Goal: Use online tool/utility: Utilize a website feature to perform a specific function

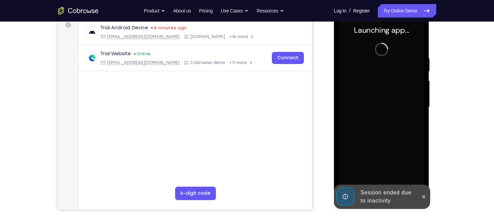
scroll to position [105, 0]
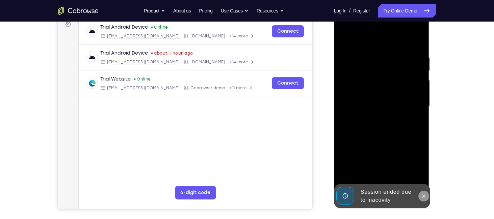
click at [424, 195] on icon at bounding box center [423, 196] width 5 height 5
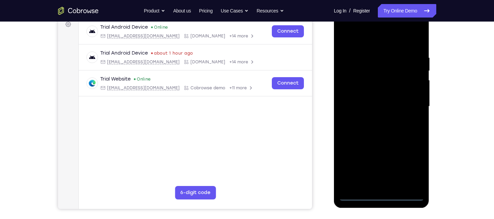
click at [383, 195] on div at bounding box center [381, 106] width 85 height 189
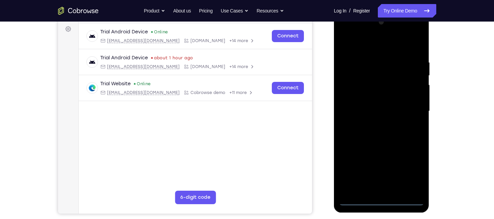
scroll to position [100, 0]
click at [412, 171] on div at bounding box center [381, 111] width 85 height 189
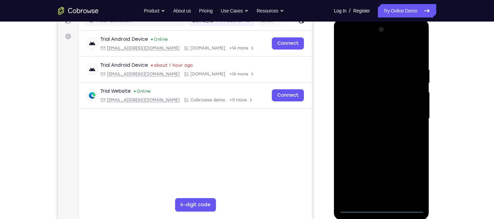
scroll to position [93, 0]
click at [380, 57] on div at bounding box center [381, 118] width 85 height 189
click at [409, 117] on div at bounding box center [381, 118] width 85 height 189
click at [372, 130] on div at bounding box center [381, 118] width 85 height 189
click at [376, 116] on div at bounding box center [381, 118] width 85 height 189
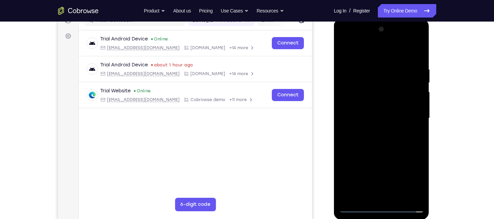
click at [371, 104] on div at bounding box center [381, 118] width 85 height 189
click at [374, 119] on div at bounding box center [381, 118] width 85 height 189
click at [378, 140] on div at bounding box center [381, 118] width 85 height 189
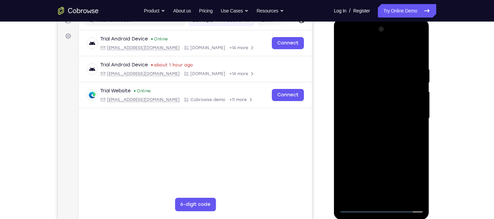
click at [378, 140] on div at bounding box center [381, 118] width 85 height 189
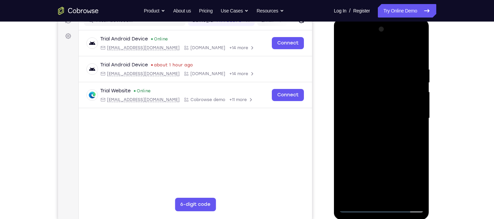
click at [415, 61] on div at bounding box center [381, 118] width 85 height 189
click at [418, 59] on div at bounding box center [381, 118] width 85 height 189
click at [413, 65] on div at bounding box center [381, 118] width 85 height 189
click at [416, 51] on div at bounding box center [381, 118] width 85 height 189
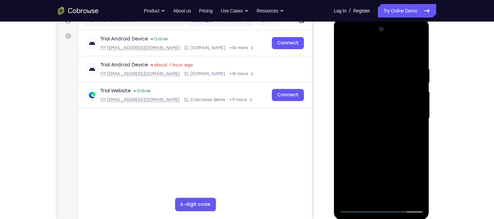
click at [392, 120] on div at bounding box center [381, 118] width 85 height 189
drag, startPoint x: 392, startPoint y: 120, endPoint x: 378, endPoint y: 194, distance: 75.2
click at [378, 194] on div at bounding box center [381, 118] width 85 height 189
click at [371, 65] on div at bounding box center [381, 118] width 85 height 189
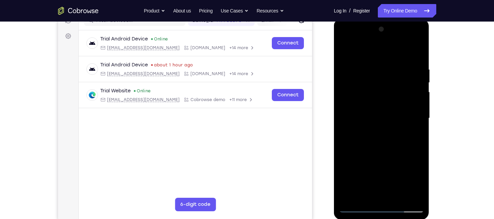
click at [412, 113] on div at bounding box center [381, 118] width 85 height 189
click at [416, 52] on div at bounding box center [381, 118] width 85 height 189
click at [394, 66] on div at bounding box center [381, 118] width 85 height 189
drag, startPoint x: 372, startPoint y: 77, endPoint x: 435, endPoint y: 75, distance: 63.1
click at [430, 75] on html "Online web based iOS Simulators and Android Emulators. Run iPhone, iPad, Mobile…" at bounding box center [382, 120] width 96 height 202
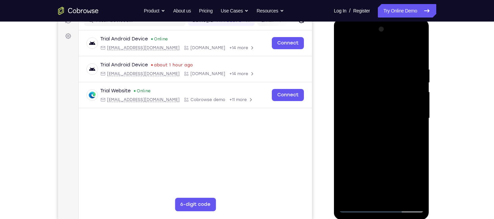
click at [417, 50] on div at bounding box center [381, 118] width 85 height 189
drag, startPoint x: 408, startPoint y: 65, endPoint x: 361, endPoint y: 63, distance: 47.6
click at [361, 63] on div at bounding box center [381, 118] width 85 height 189
click at [407, 67] on div at bounding box center [381, 118] width 85 height 189
click at [411, 91] on div at bounding box center [381, 118] width 85 height 189
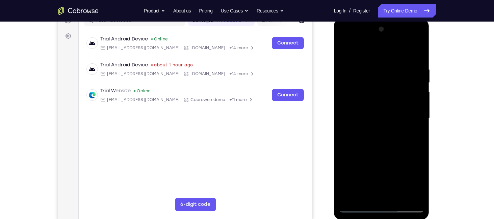
click at [411, 123] on div at bounding box center [381, 118] width 85 height 189
drag, startPoint x: 367, startPoint y: 109, endPoint x: 417, endPoint y: 105, distance: 50.2
click at [417, 105] on div at bounding box center [381, 118] width 85 height 189
drag, startPoint x: 364, startPoint y: 99, endPoint x: 422, endPoint y: 96, distance: 58.1
click at [422, 96] on div at bounding box center [381, 118] width 85 height 189
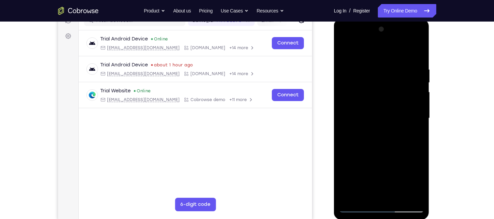
drag, startPoint x: 369, startPoint y: 94, endPoint x: 439, endPoint y: 88, distance: 70.4
click at [430, 88] on html "Online web based iOS Simulators and Android Emulators. Run iPhone, iPad, Mobile…" at bounding box center [382, 120] width 96 height 202
click at [412, 84] on div at bounding box center [381, 118] width 85 height 189
drag, startPoint x: 407, startPoint y: 117, endPoint x: 343, endPoint y: 114, distance: 63.9
click at [343, 114] on div at bounding box center [381, 118] width 85 height 189
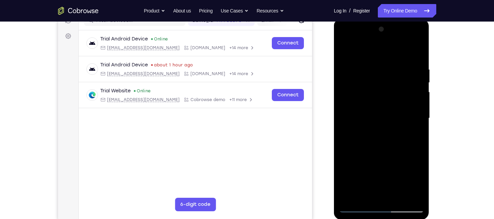
drag, startPoint x: 370, startPoint y: 102, endPoint x: 376, endPoint y: 165, distance: 63.0
click at [376, 165] on div at bounding box center [381, 118] width 85 height 189
click at [348, 198] on div at bounding box center [381, 118] width 85 height 189
drag, startPoint x: 410, startPoint y: 60, endPoint x: 346, endPoint y: 56, distance: 63.9
click at [346, 56] on div at bounding box center [381, 118] width 85 height 189
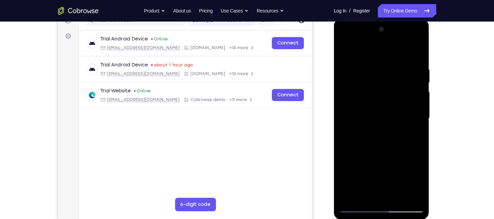
drag, startPoint x: 403, startPoint y: 65, endPoint x: 345, endPoint y: 64, distance: 58.1
click at [345, 64] on div at bounding box center [381, 118] width 85 height 189
drag, startPoint x: 397, startPoint y: 121, endPoint x: 397, endPoint y: 43, distance: 78.6
click at [397, 43] on div at bounding box center [381, 118] width 85 height 189
drag, startPoint x: 378, startPoint y: 120, endPoint x: 389, endPoint y: 17, distance: 104.5
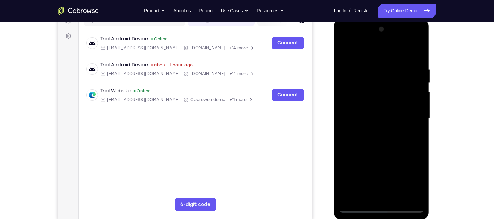
click at [389, 19] on html "Online web based iOS Simulators and Android Emulators. Run iPhone, iPad, Mobile…" at bounding box center [382, 120] width 96 height 202
drag, startPoint x: 383, startPoint y: 127, endPoint x: 385, endPoint y: 9, distance: 118.5
click at [385, 19] on html "Online web based iOS Simulators and Android Emulators. Run iPhone, iPad, Mobile…" at bounding box center [382, 120] width 96 height 202
drag, startPoint x: 391, startPoint y: 122, endPoint x: 388, endPoint y: 26, distance: 96.2
click at [388, 26] on div at bounding box center [381, 118] width 85 height 189
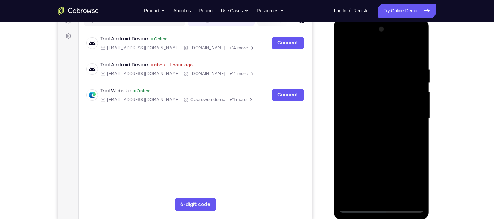
drag, startPoint x: 369, startPoint y: 137, endPoint x: 363, endPoint y: 31, distance: 105.5
click at [363, 31] on div at bounding box center [381, 118] width 85 height 189
drag, startPoint x: 390, startPoint y: 148, endPoint x: 388, endPoint y: 163, distance: 15.1
click at [388, 163] on div at bounding box center [381, 118] width 85 height 189
click at [419, 143] on div at bounding box center [381, 118] width 85 height 189
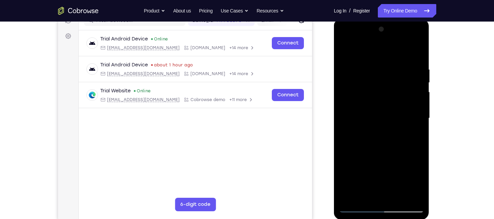
click at [419, 143] on div at bounding box center [381, 118] width 85 height 189
drag, startPoint x: 405, startPoint y: 154, endPoint x: 384, endPoint y: 56, distance: 99.4
click at [384, 56] on div at bounding box center [381, 118] width 85 height 189
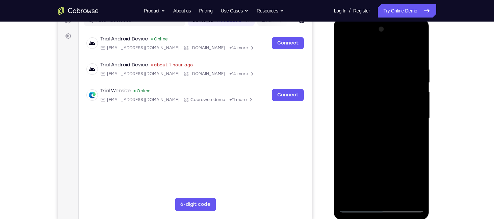
drag, startPoint x: 389, startPoint y: 153, endPoint x: 377, endPoint y: 57, distance: 96.5
click at [377, 57] on div at bounding box center [381, 118] width 85 height 189
drag, startPoint x: 387, startPoint y: 165, endPoint x: 375, endPoint y: 60, distance: 105.3
click at [375, 60] on div at bounding box center [381, 118] width 85 height 189
drag, startPoint x: 384, startPoint y: 129, endPoint x: 374, endPoint y: 60, distance: 70.2
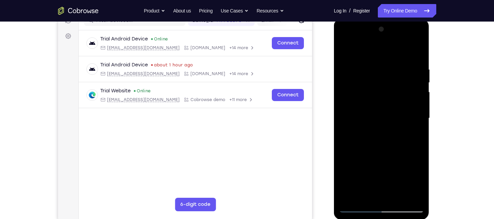
click at [374, 60] on div at bounding box center [381, 118] width 85 height 189
drag, startPoint x: 388, startPoint y: 119, endPoint x: 383, endPoint y: 28, distance: 91.5
click at [383, 28] on div at bounding box center [381, 118] width 85 height 189
drag, startPoint x: 398, startPoint y: 110, endPoint x: 393, endPoint y: 47, distance: 63.3
click at [393, 47] on div at bounding box center [381, 118] width 85 height 189
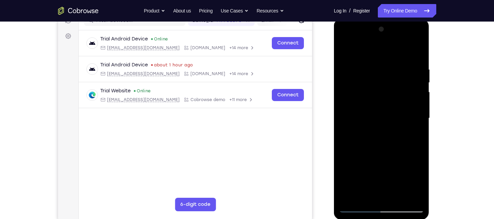
drag, startPoint x: 396, startPoint y: 126, endPoint x: 393, endPoint y: 55, distance: 70.6
click at [393, 55] on div at bounding box center [381, 118] width 85 height 189
click at [349, 198] on div at bounding box center [381, 118] width 85 height 189
click at [378, 64] on div at bounding box center [381, 118] width 85 height 189
click at [414, 105] on div at bounding box center [381, 118] width 85 height 189
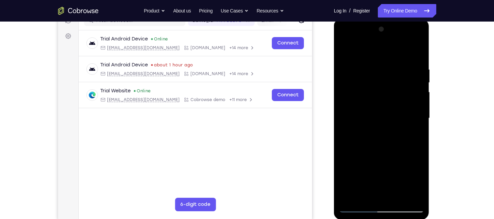
click at [414, 105] on div at bounding box center [381, 118] width 85 height 189
click at [353, 107] on div at bounding box center [381, 118] width 85 height 189
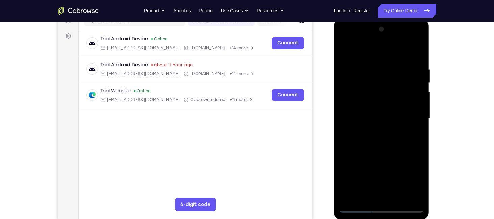
click at [376, 114] on div at bounding box center [381, 118] width 85 height 189
click at [417, 54] on div at bounding box center [381, 118] width 85 height 189
click at [358, 65] on div at bounding box center [381, 118] width 85 height 189
click at [405, 198] on div at bounding box center [381, 118] width 85 height 189
click at [415, 150] on div at bounding box center [381, 118] width 85 height 189
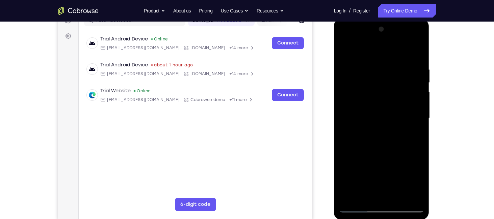
click at [413, 51] on div at bounding box center [381, 118] width 85 height 189
drag, startPoint x: 351, startPoint y: 66, endPoint x: 398, endPoint y: 63, distance: 47.0
click at [398, 63] on div at bounding box center [381, 118] width 85 height 189
click at [385, 65] on div at bounding box center [381, 118] width 85 height 189
click at [409, 81] on div at bounding box center [381, 118] width 85 height 189
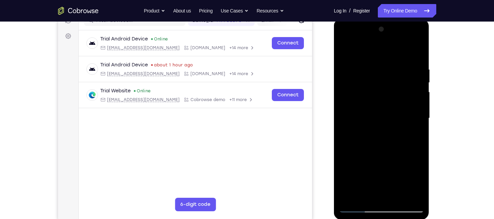
click at [416, 51] on div at bounding box center [381, 118] width 85 height 189
drag, startPoint x: 406, startPoint y: 60, endPoint x: 290, endPoint y: 66, distance: 115.9
click at [334, 66] on html "Online web based iOS Simulators and Android Emulators. Run iPhone, iPad, Mobile…" at bounding box center [382, 120] width 96 height 202
drag, startPoint x: 409, startPoint y: 63, endPoint x: 277, endPoint y: 56, distance: 132.1
click at [334, 56] on html "Online web based iOS Simulators and Android Emulators. Run iPhone, iPad, Mobile…" at bounding box center [382, 120] width 96 height 202
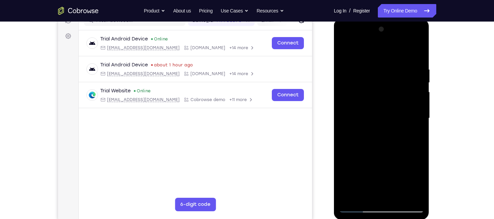
drag, startPoint x: 364, startPoint y: 64, endPoint x: 425, endPoint y: 64, distance: 61.1
click at [425, 64] on div at bounding box center [381, 119] width 95 height 201
drag, startPoint x: 363, startPoint y: 60, endPoint x: 775, endPoint y: 81, distance: 413.2
click at [430, 63] on html "Online web based iOS Simulators and Android Emulators. Run iPhone, iPad, Mobile…" at bounding box center [382, 120] width 96 height 202
drag, startPoint x: 373, startPoint y: 64, endPoint x: 780, endPoint y: 81, distance: 407.6
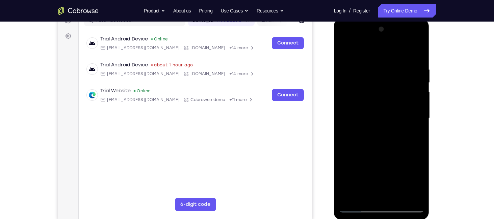
click at [430, 63] on html "Online web based iOS Simulators and Android Emulators. Run iPhone, iPad, Mobile…" at bounding box center [382, 120] width 96 height 202
drag, startPoint x: 360, startPoint y: 63, endPoint x: 500, endPoint y: 52, distance: 140.1
click at [430, 52] on html "Online web based iOS Simulators and Android Emulators. Run iPhone, iPad, Mobile…" at bounding box center [382, 120] width 96 height 202
drag, startPoint x: 376, startPoint y: 155, endPoint x: 372, endPoint y: 85, distance: 69.6
click at [372, 85] on div at bounding box center [381, 118] width 85 height 189
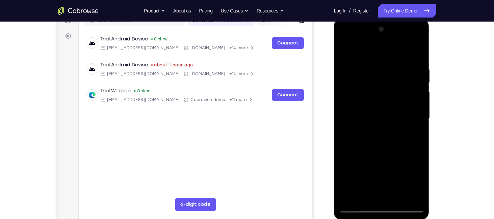
click at [364, 198] on div at bounding box center [381, 118] width 85 height 189
drag, startPoint x: 382, startPoint y: 116, endPoint x: 371, endPoint y: 112, distance: 12.3
click at [371, 112] on div at bounding box center [381, 118] width 85 height 189
click at [349, 197] on div at bounding box center [381, 118] width 85 height 189
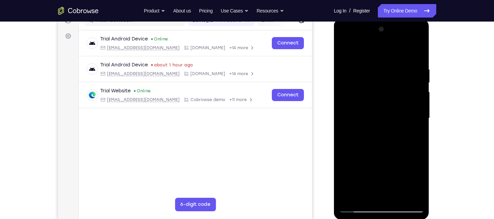
drag, startPoint x: 392, startPoint y: 57, endPoint x: 397, endPoint y: 165, distance: 107.4
click at [397, 165] on div at bounding box center [381, 118] width 85 height 189
click at [420, 48] on div at bounding box center [381, 118] width 85 height 189
click at [418, 48] on div at bounding box center [381, 118] width 85 height 189
drag, startPoint x: 405, startPoint y: 73, endPoint x: 408, endPoint y: 176, distance: 103.6
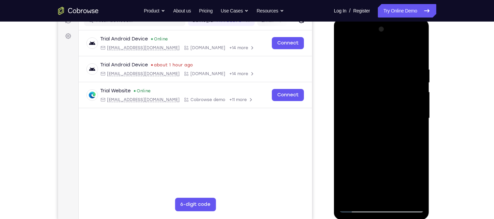
click at [408, 176] on div at bounding box center [381, 118] width 85 height 189
click at [347, 131] on div at bounding box center [381, 118] width 85 height 189
click at [417, 52] on div at bounding box center [381, 118] width 85 height 189
click at [408, 92] on div at bounding box center [381, 118] width 85 height 189
drag, startPoint x: 385, startPoint y: 120, endPoint x: 384, endPoint y: 45, distance: 74.9
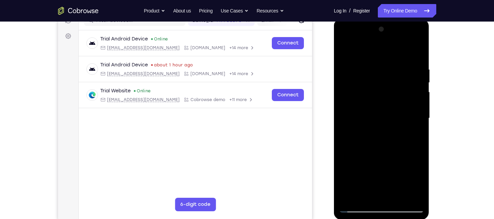
click at [384, 45] on div at bounding box center [381, 118] width 85 height 189
click at [349, 198] on div at bounding box center [381, 118] width 85 height 189
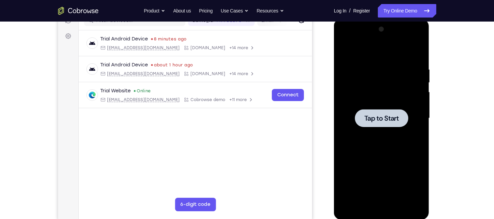
click at [371, 121] on span "Tap to Start" at bounding box center [381, 118] width 34 height 7
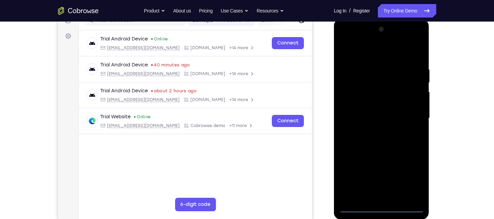
click at [384, 208] on div at bounding box center [381, 118] width 85 height 189
